Goal: Task Accomplishment & Management: Complete application form

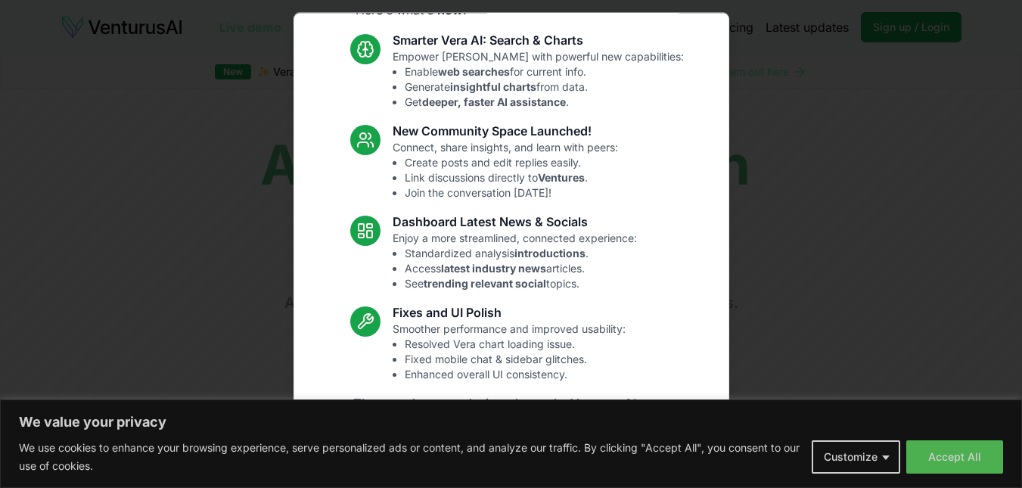
scroll to position [143, 0]
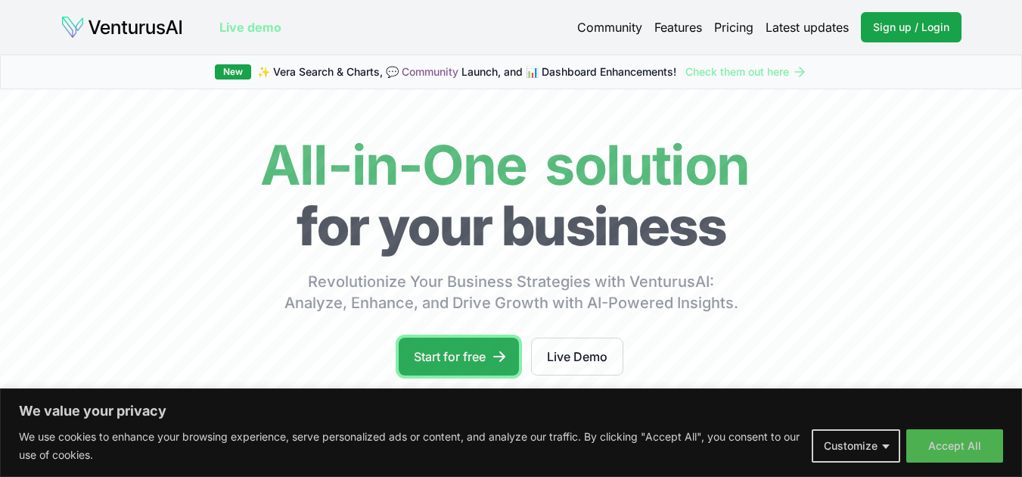
click at [477, 350] on link "Start for free" at bounding box center [459, 356] width 120 height 38
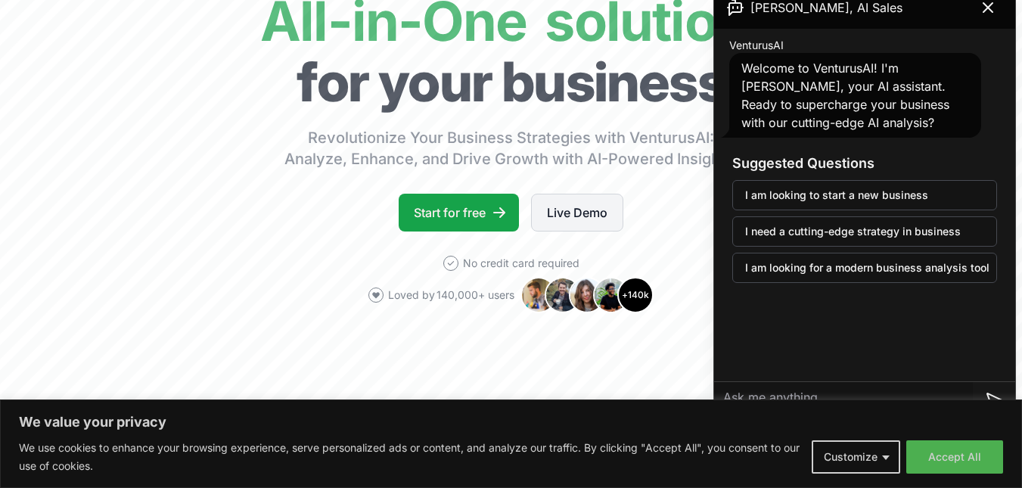
scroll to position [182, 0]
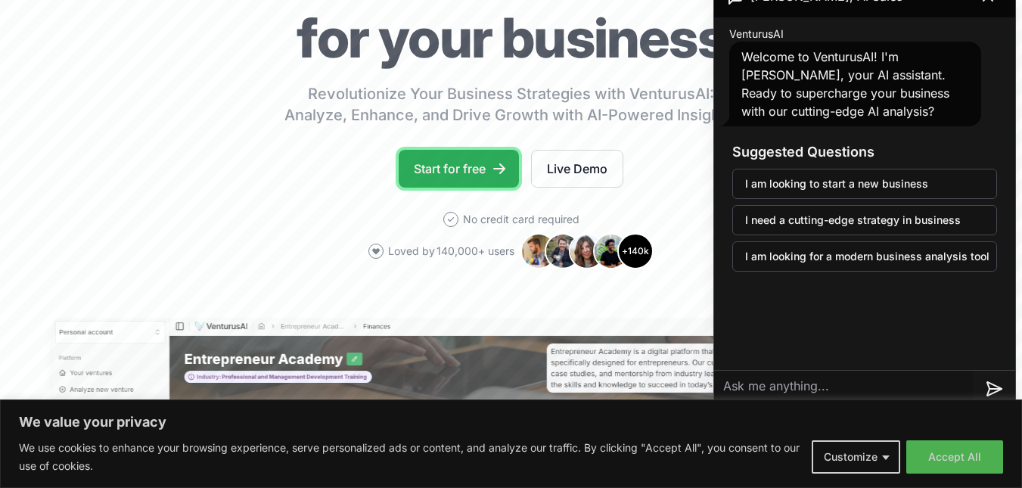
click at [496, 179] on link "Start for free" at bounding box center [459, 169] width 120 height 38
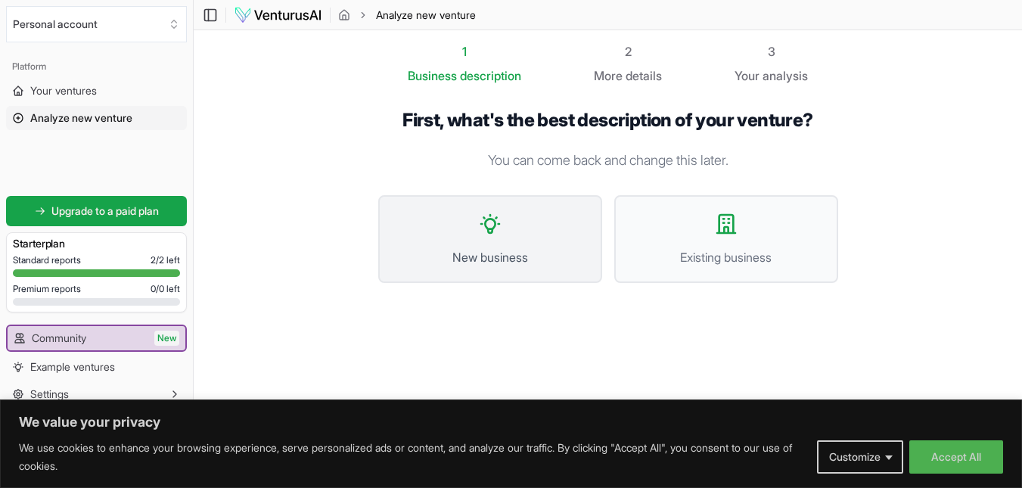
click at [563, 233] on button "New business" at bounding box center [490, 239] width 224 height 88
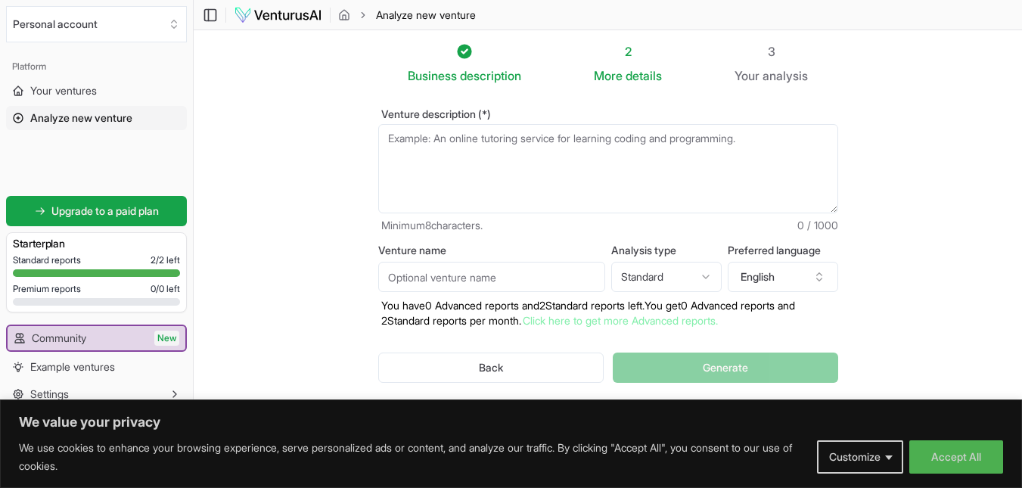
click at [514, 148] on textarea "Venture description (*)" at bounding box center [608, 168] width 460 height 89
